Goal: Complete application form

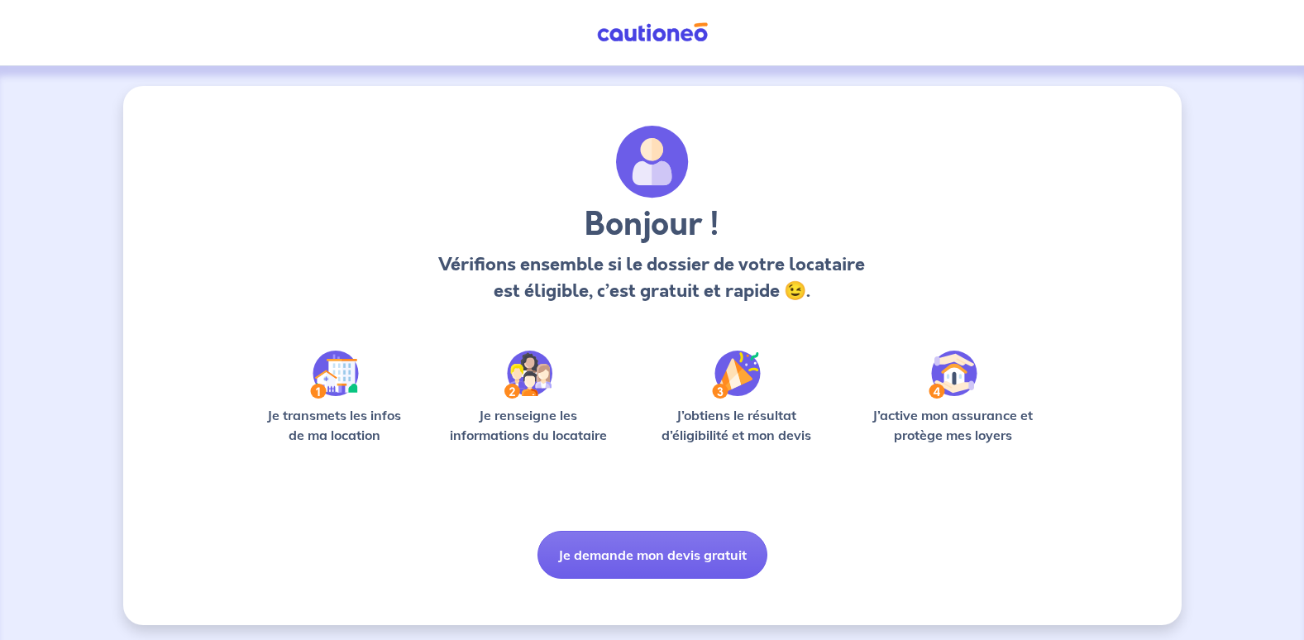
click at [601, 501] on div "Bonjour ! Vérifions ensemble si le dossier de votre locataire est éligible, c’e…" at bounding box center [652, 352] width 794 height 453
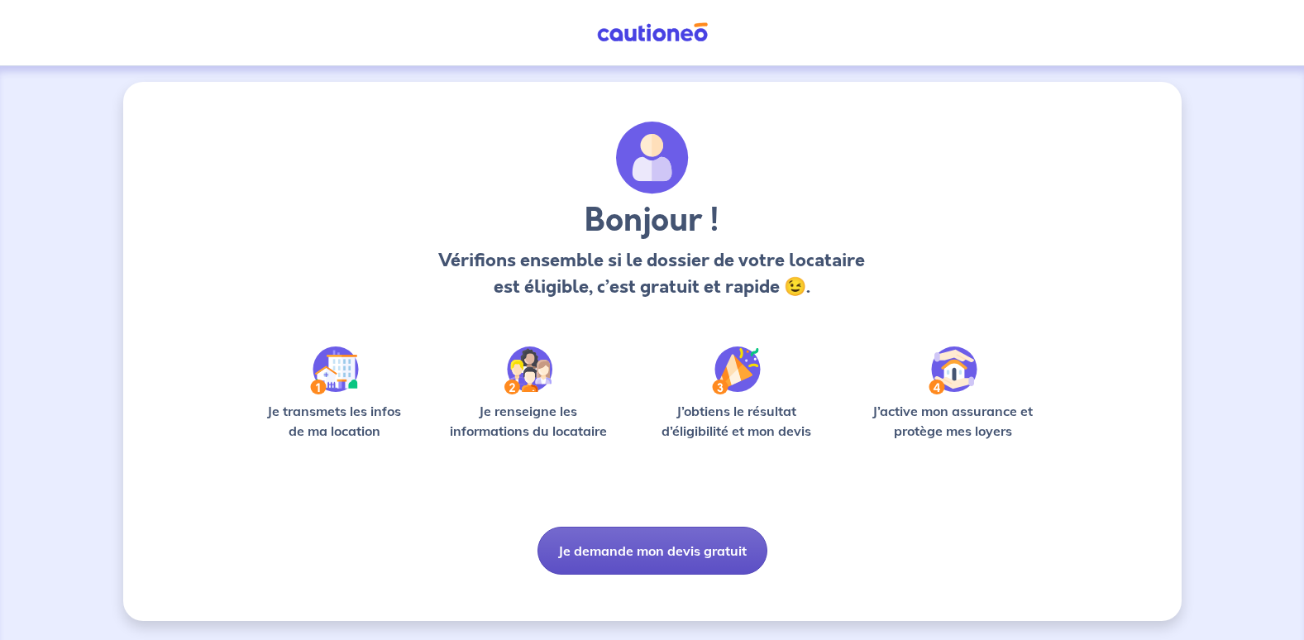
scroll to position [5, 0]
click at [643, 555] on button "Je demande mon devis gratuit" at bounding box center [652, 550] width 230 height 48
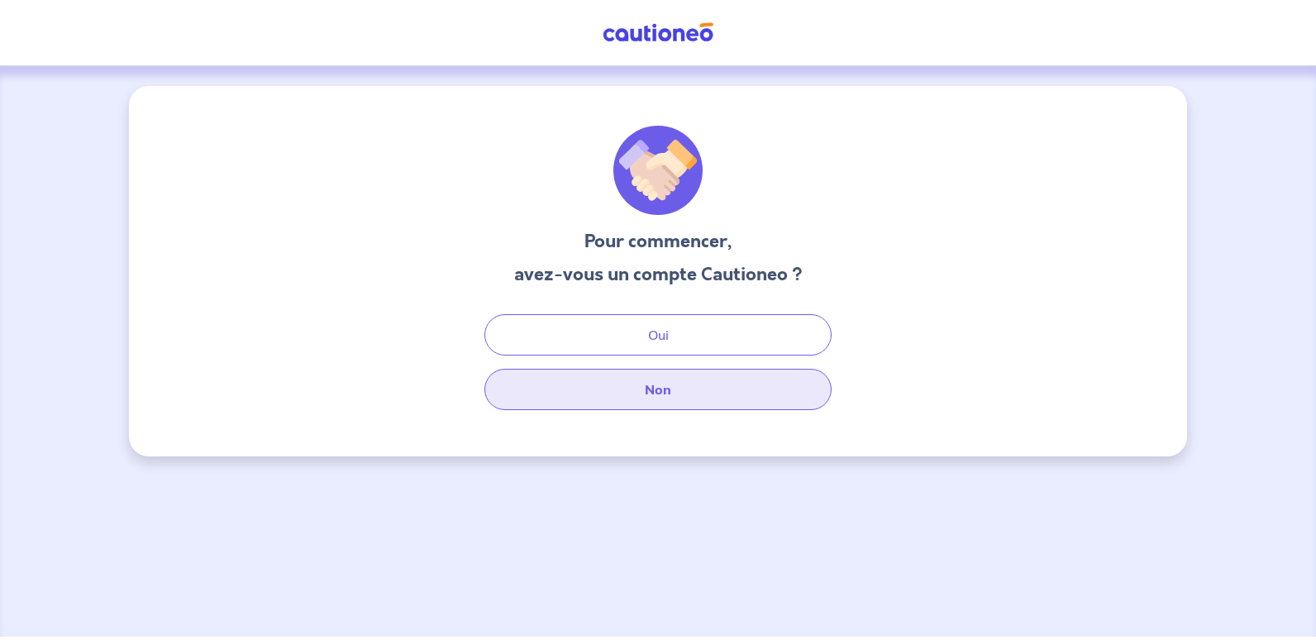
click at [659, 382] on button "Non" at bounding box center [657, 389] width 347 height 41
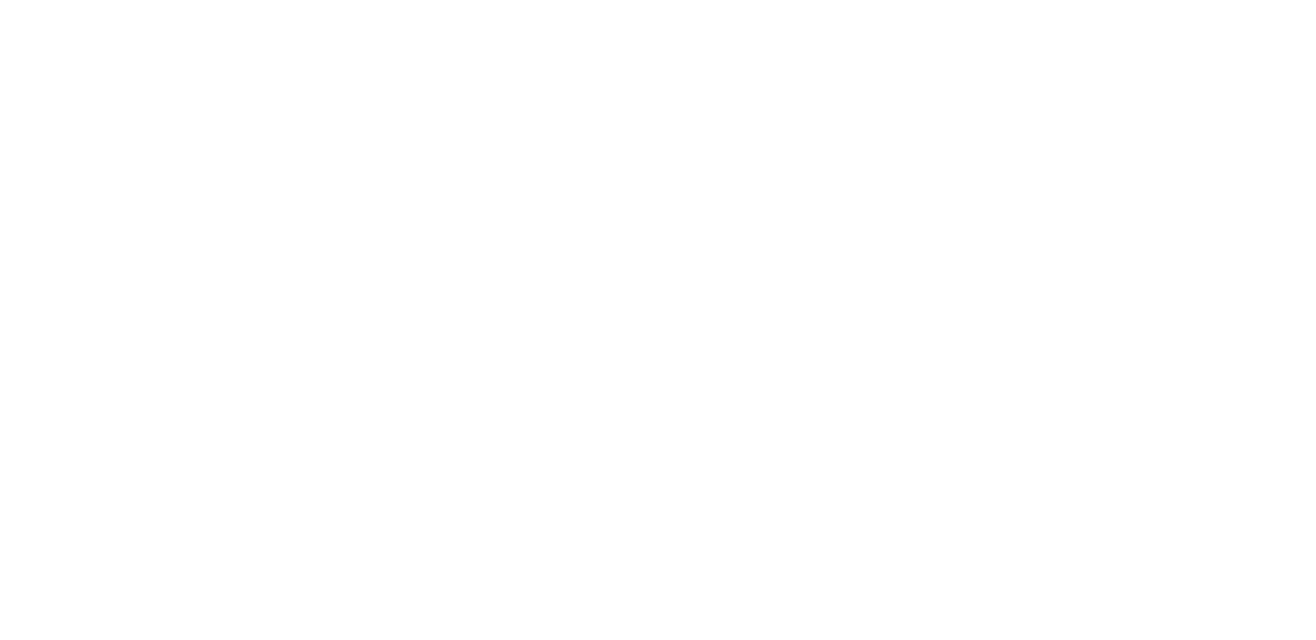
select select "FR"
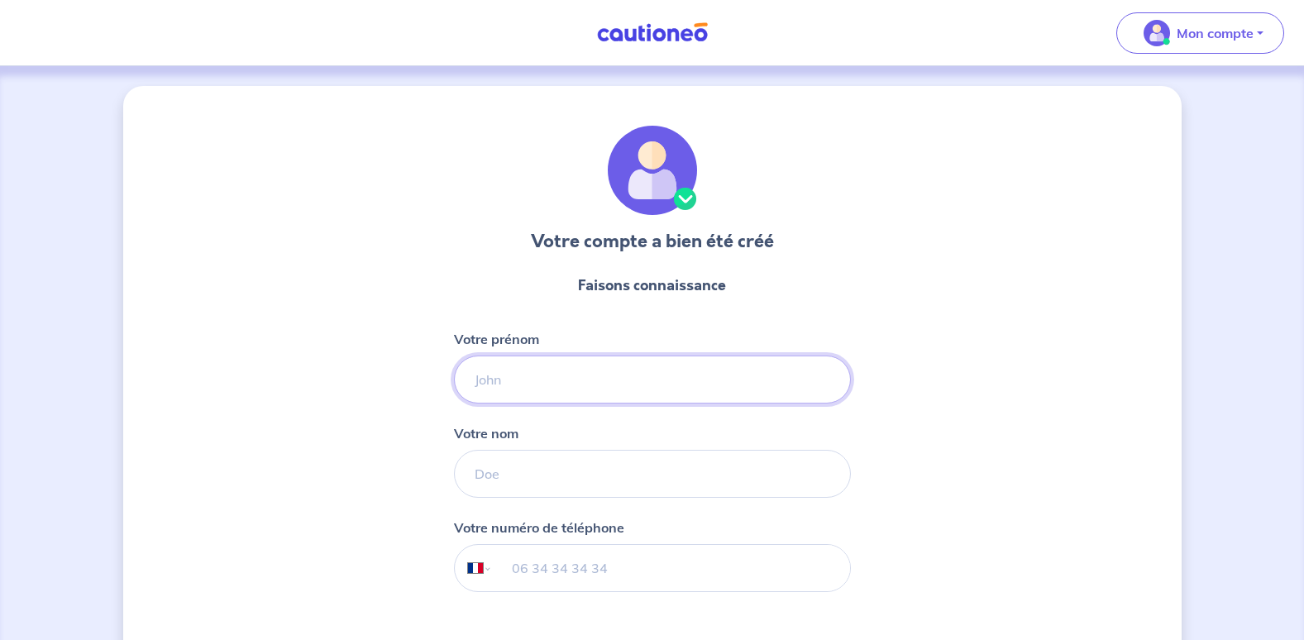
click at [559, 376] on input "Votre prénom" at bounding box center [652, 380] width 397 height 48
type input "[PERSON_NAME]"
type input "Tournayre"
click at [603, 568] on input "tel" at bounding box center [670, 568] width 357 height 46
type input "07 62 58 75 83"
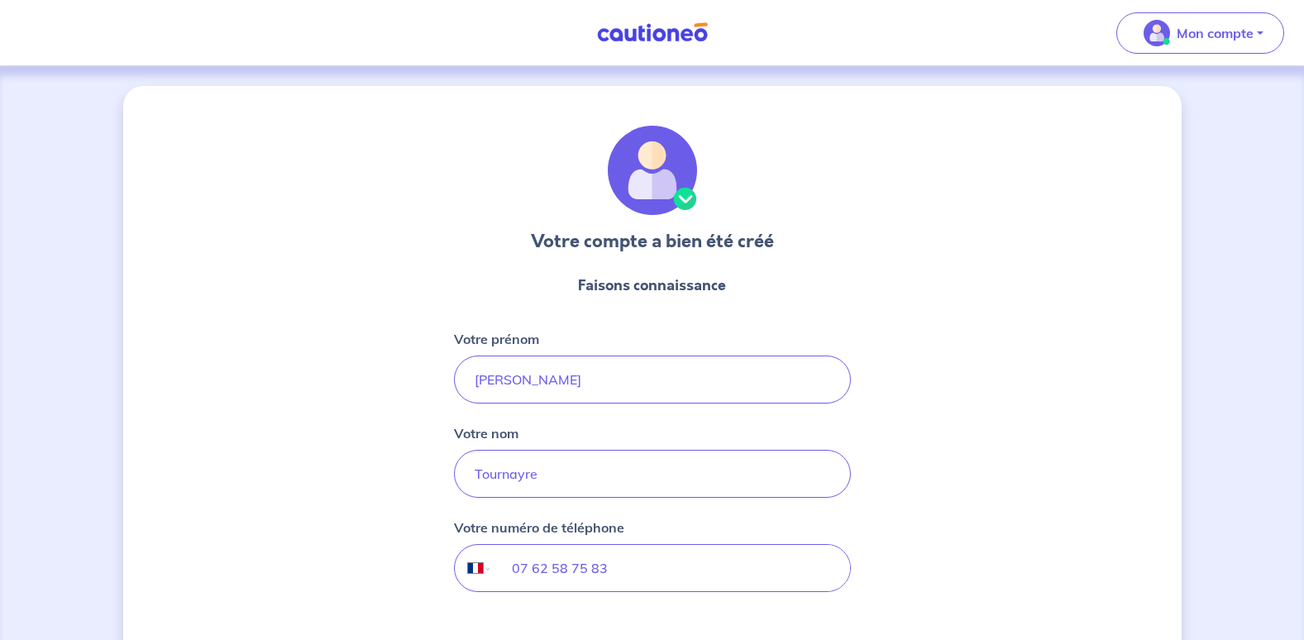
click at [943, 499] on div "Votre compte a bien été créé Faisons connaissance Votre prénom [PERSON_NAME] no…" at bounding box center [652, 422] width 1058 height 673
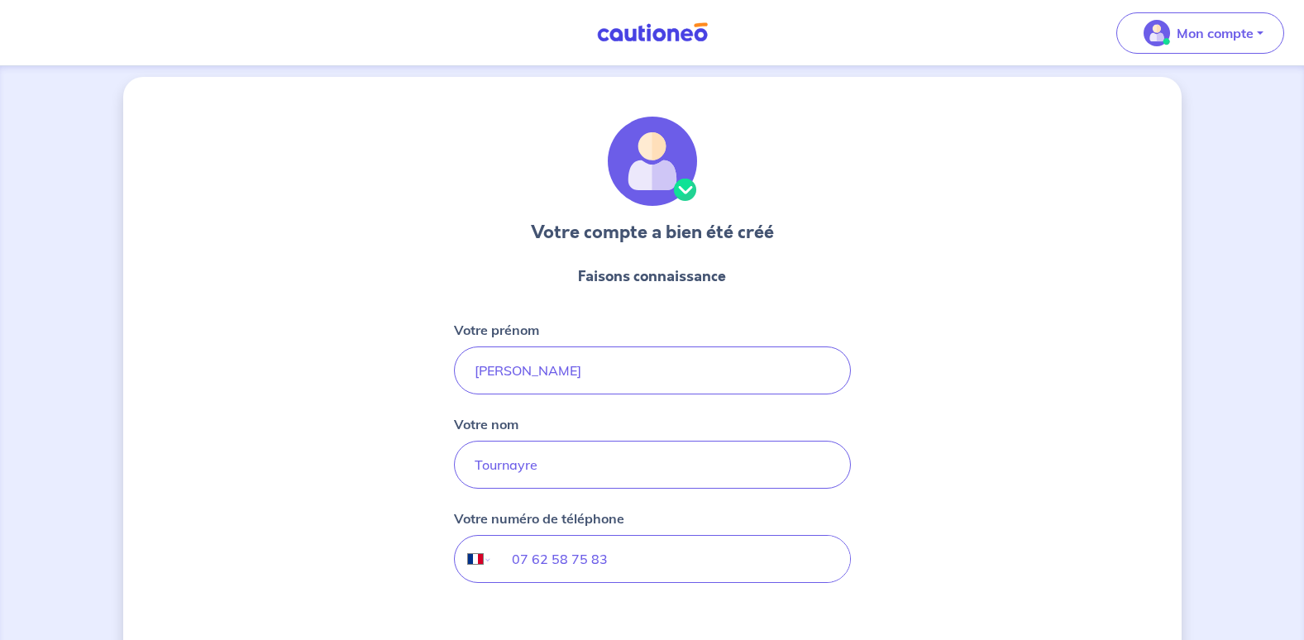
scroll to position [139, 0]
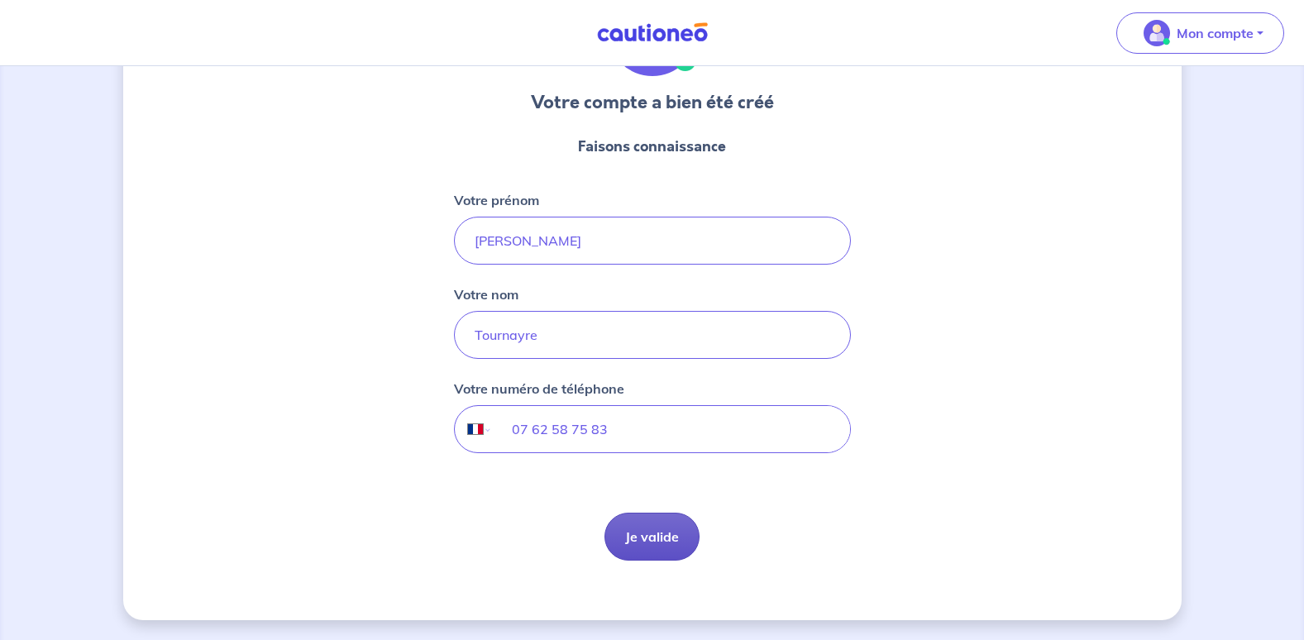
click at [649, 546] on button "Je valide" at bounding box center [651, 537] width 95 height 48
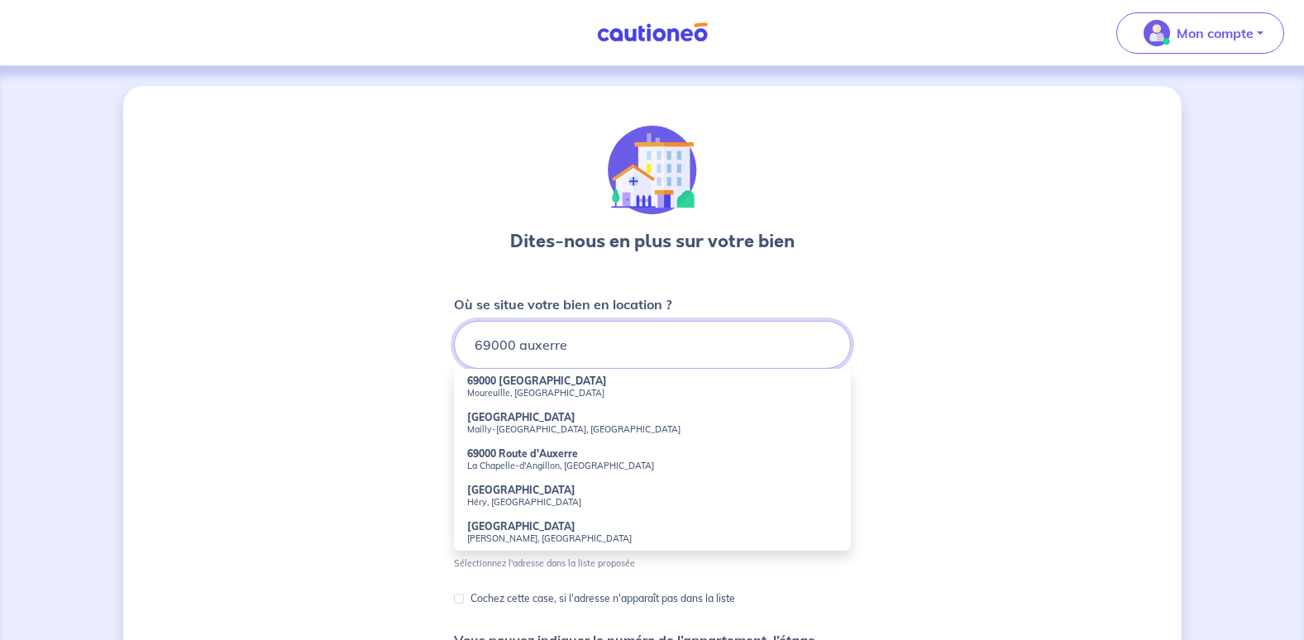
click at [524, 349] on input "69000 auxerre" at bounding box center [652, 345] width 397 height 48
click at [472, 346] on input "69000 auxerre" at bounding box center [652, 345] width 397 height 48
click at [518, 394] on small "[GEOGRAPHIC_DATA], [GEOGRAPHIC_DATA]" at bounding box center [652, 393] width 370 height 12
type input "[STREET_ADDRESS]"
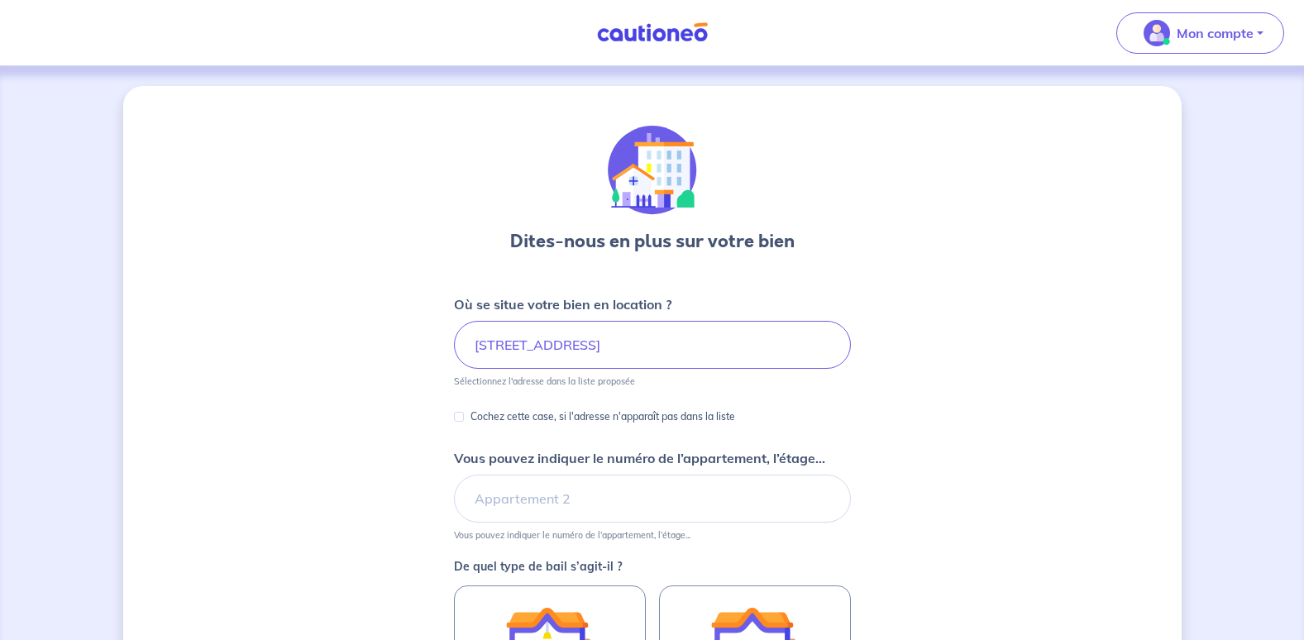
click at [954, 384] on div "Dites-nous en plus sur votre bien Où se situe votre bien en location ? [STREET_…" at bounding box center [652, 519] width 1058 height 866
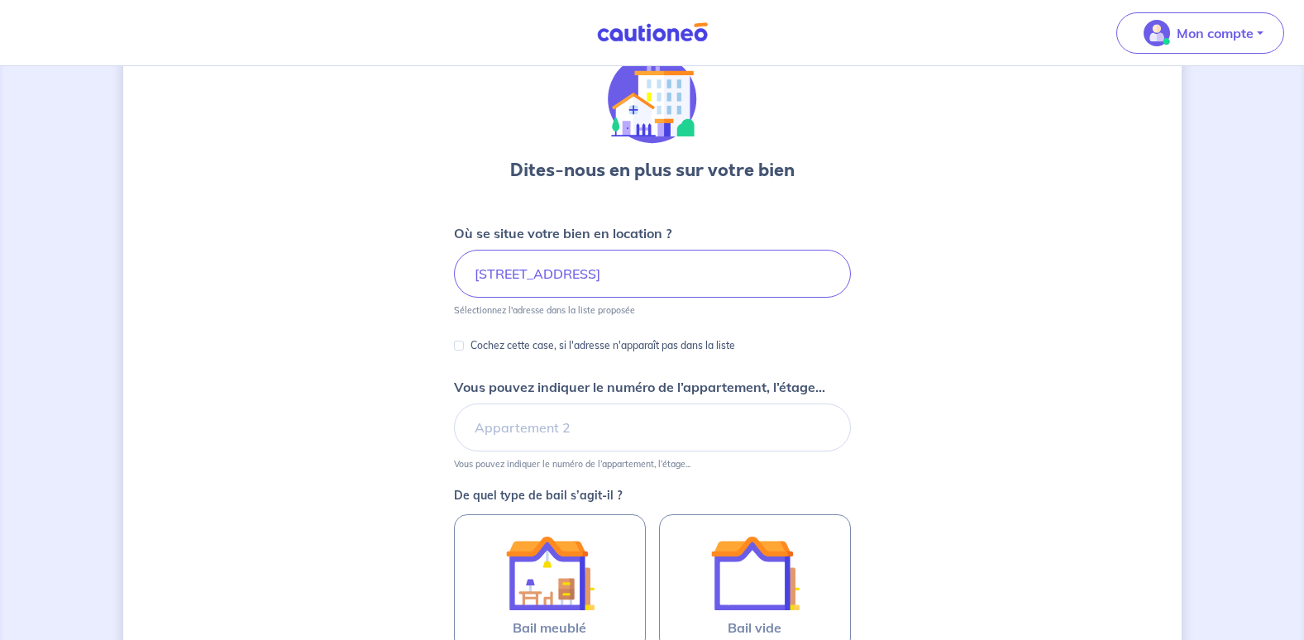
scroll to position [83, 0]
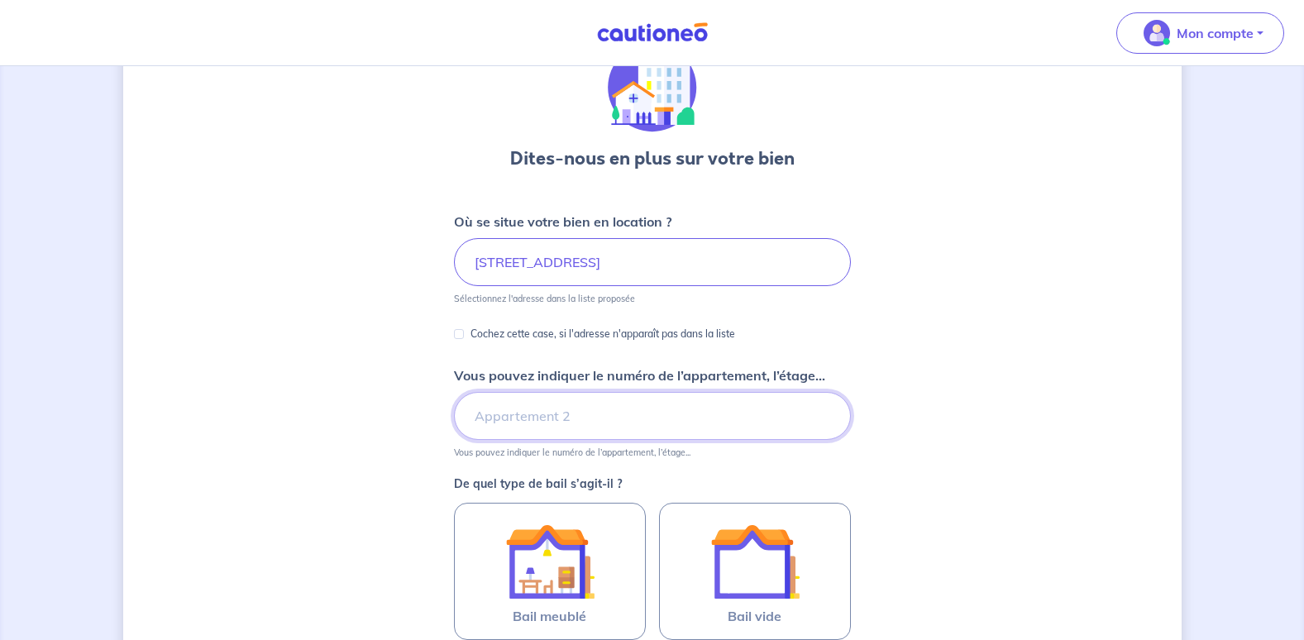
click at [656, 416] on input "Vous pouvez indiquer le numéro de l’appartement, l’étage..." at bounding box center [652, 416] width 397 height 48
type input "rdc droit"
click at [952, 396] on div "Dites-nous en plus sur votre bien Où se situe votre bien en location ? [STREET_…" at bounding box center [652, 436] width 1058 height 866
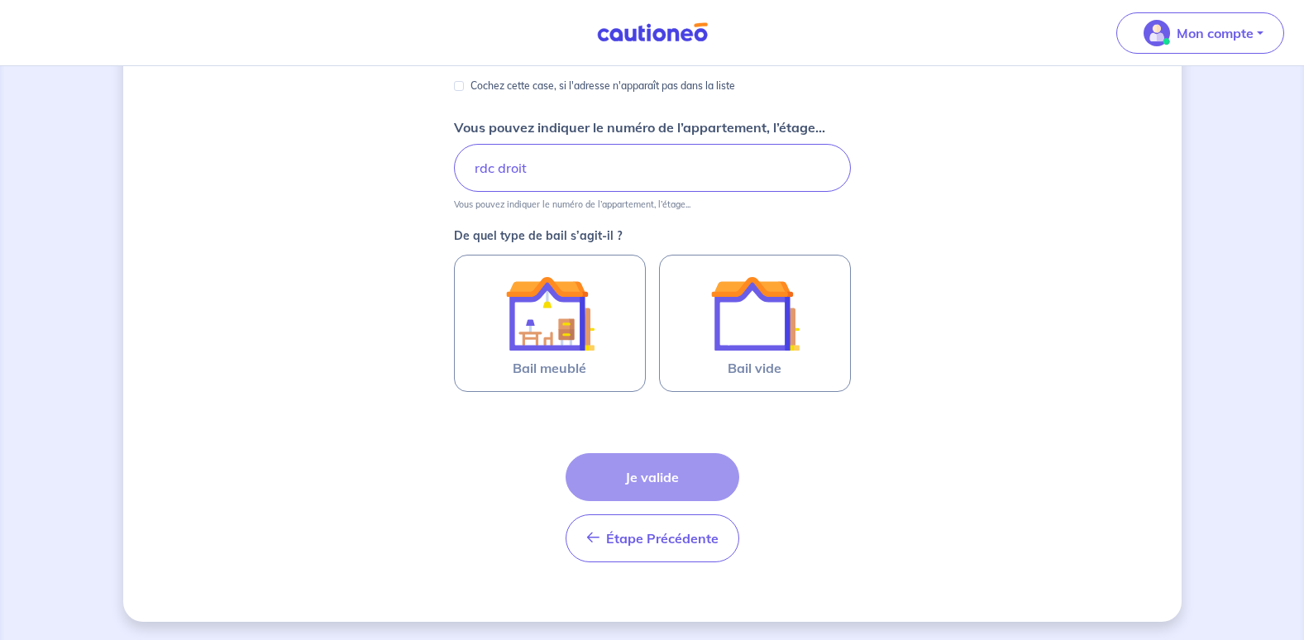
scroll to position [332, 0]
click at [654, 472] on div "Étape Précédente Précédent Je valide Je valide" at bounding box center [653, 505] width 174 height 109
click at [958, 461] on div "Dites-nous en plus sur votre bien Où se situe votre bien en location ? [STREET_…" at bounding box center [652, 187] width 1058 height 866
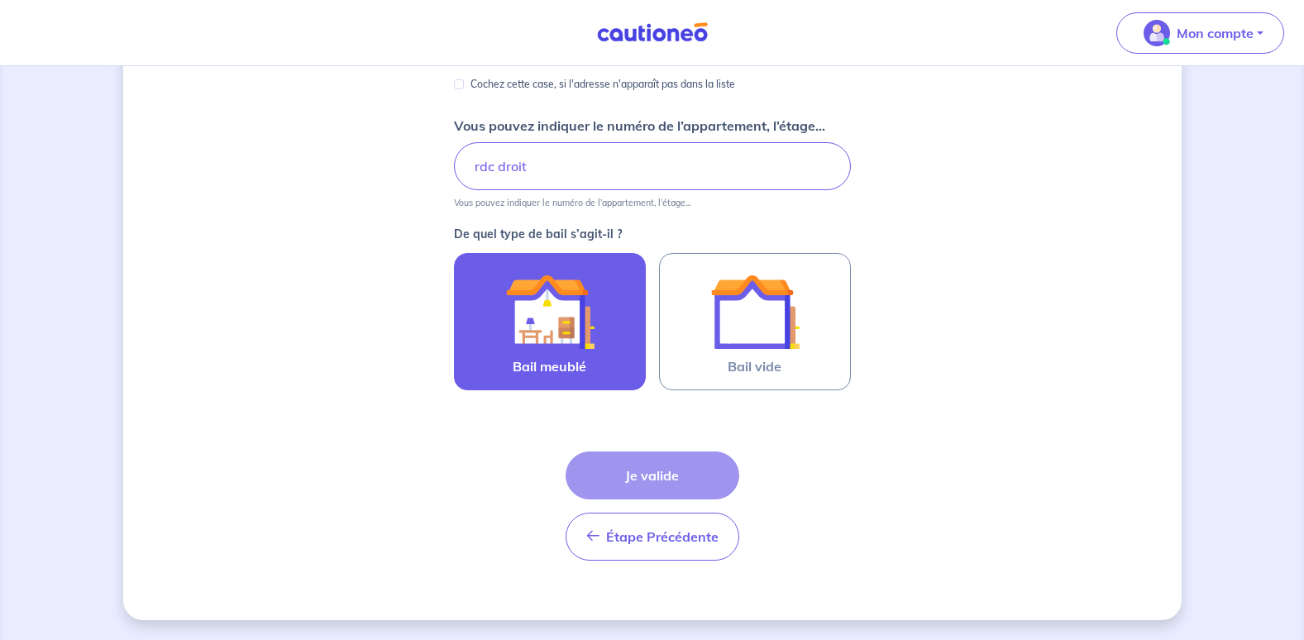
drag, startPoint x: 539, startPoint y: 328, endPoint x: 537, endPoint y: 336, distance: 8.4
click at [537, 328] on img at bounding box center [549, 311] width 89 height 89
click at [0, 0] on input "Bail meublé" at bounding box center [0, 0] width 0 height 0
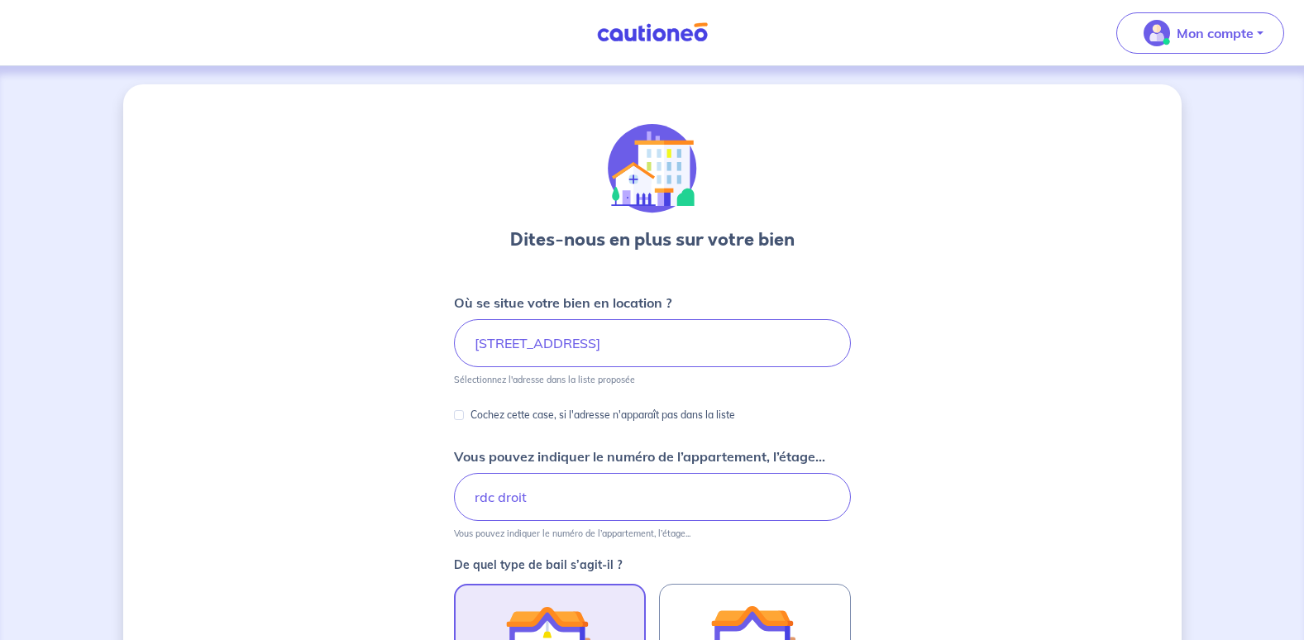
scroll to position [0, 0]
